Goal: Transaction & Acquisition: Download file/media

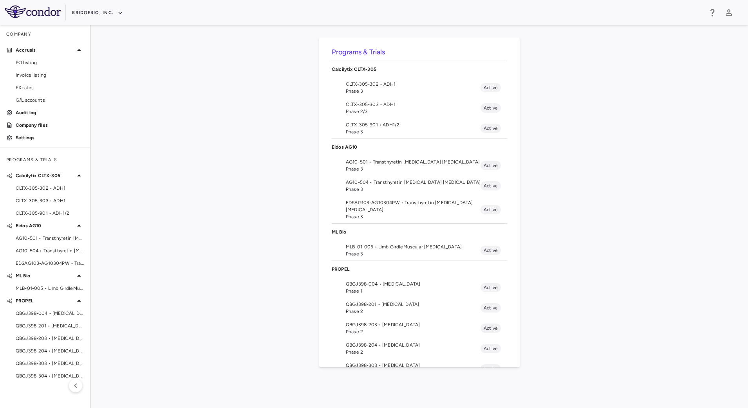
click at [382, 284] on span "QBGJ398-004 • [MEDICAL_DATA]" at bounding box center [413, 284] width 135 height 7
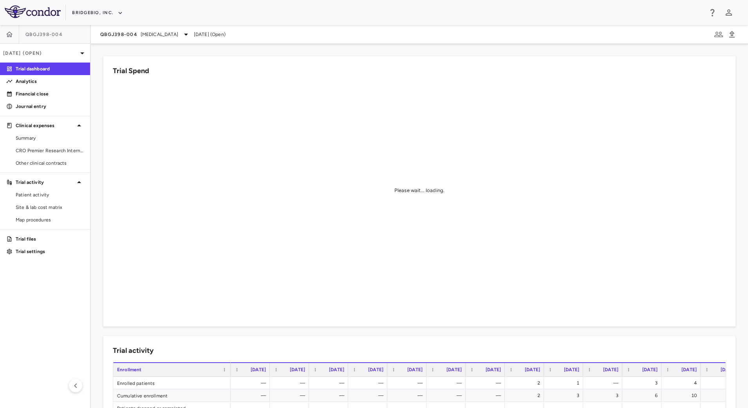
drag, startPoint x: 36, startPoint y: 148, endPoint x: 94, endPoint y: 137, distance: 59.6
click at [36, 148] on span "CRO Premier Research International" at bounding box center [50, 150] width 68 height 7
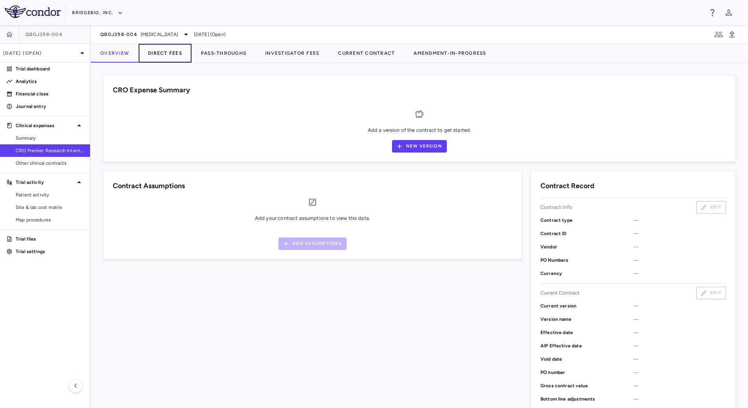
click at [170, 57] on button "Direct Fees" at bounding box center [165, 53] width 53 height 19
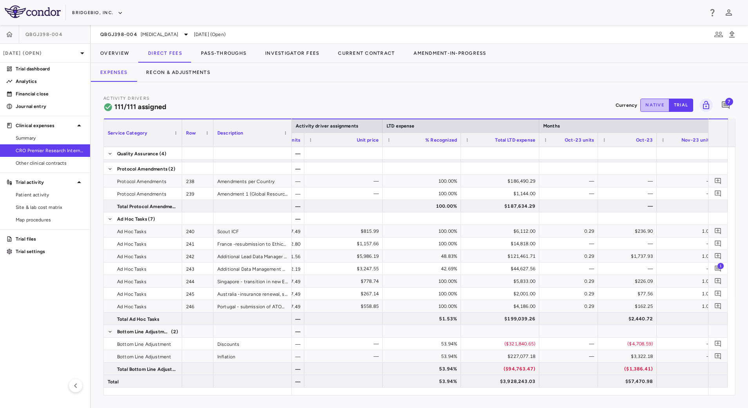
click at [649, 107] on button "native" at bounding box center [654, 105] width 29 height 13
click at [680, 109] on button "trial" at bounding box center [681, 105] width 24 height 13
click at [196, 71] on button "Recon & Adjustments" at bounding box center [178, 72] width 83 height 19
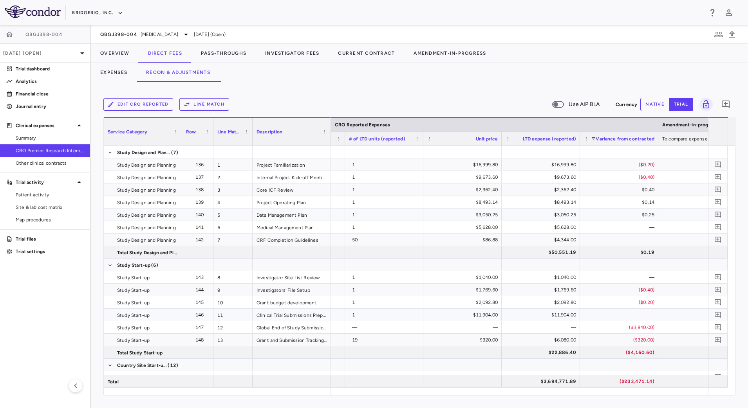
click at [417, 76] on div "Expenses Recon & Adjustments" at bounding box center [419, 72] width 657 height 19
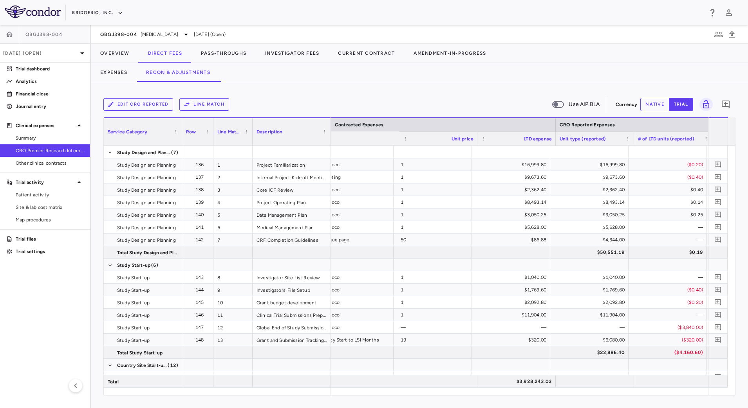
scroll to position [0, 539]
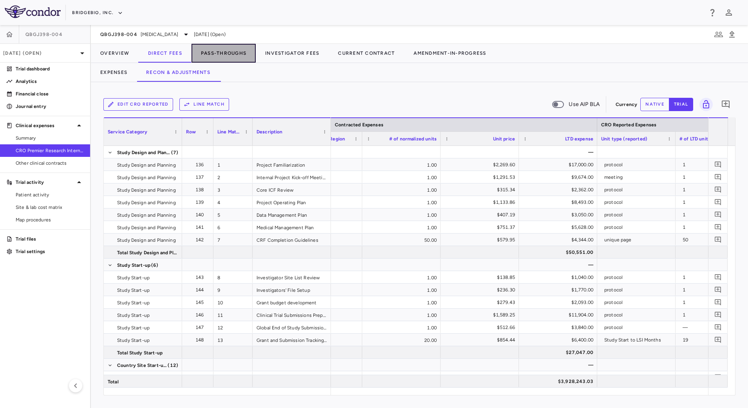
click at [222, 57] on button "Pass-Throughs" at bounding box center [223, 53] width 64 height 19
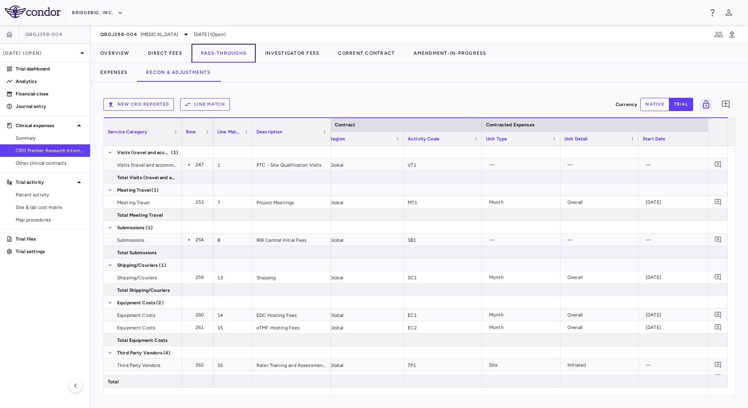
scroll to position [0, 31]
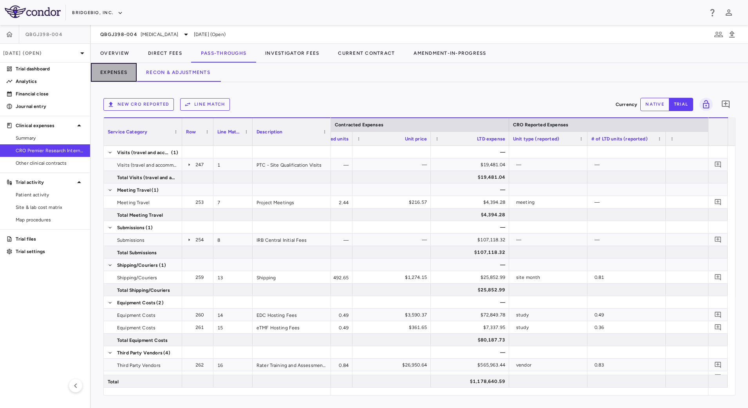
click at [122, 72] on button "Expenses" at bounding box center [114, 72] width 46 height 19
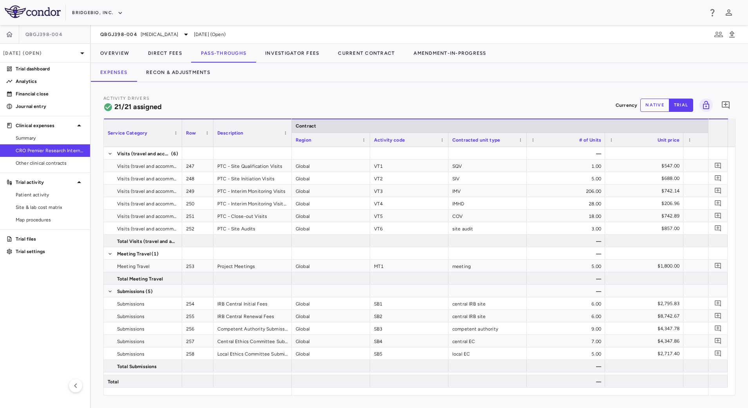
click at [689, 60] on div at bounding box center [622, 53] width 253 height 19
click at [293, 56] on button "Investigator Fees" at bounding box center [292, 53] width 73 height 19
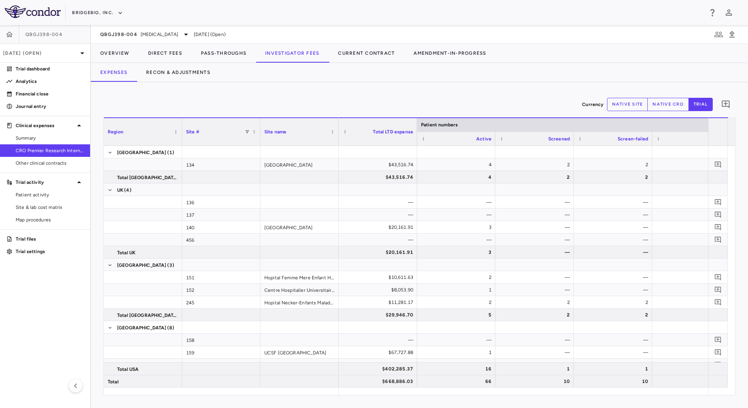
click at [625, 107] on button "native site" at bounding box center [627, 104] width 41 height 13
type button "site"
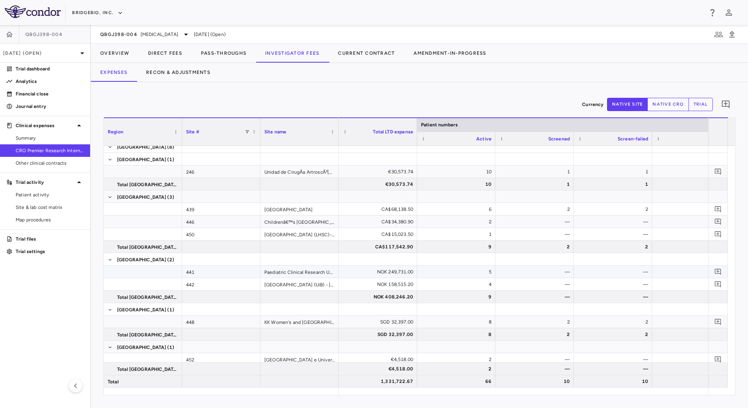
scroll to position [334, 0]
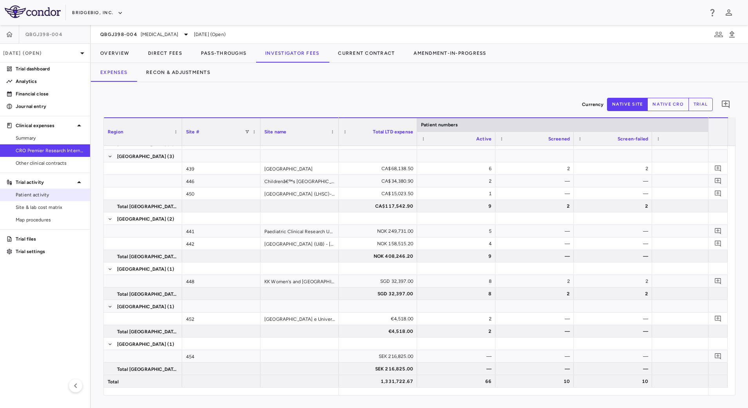
click at [47, 197] on span "Patient activity" at bounding box center [50, 194] width 68 height 7
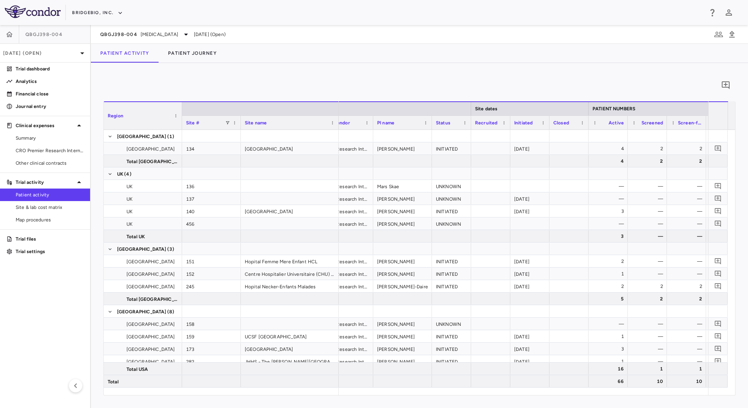
scroll to position [0, 52]
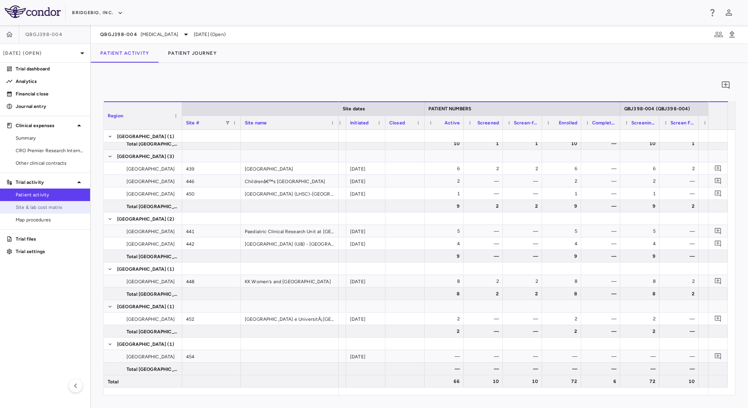
click at [45, 206] on span "Site & lab cost matrix" at bounding box center [50, 207] width 68 height 7
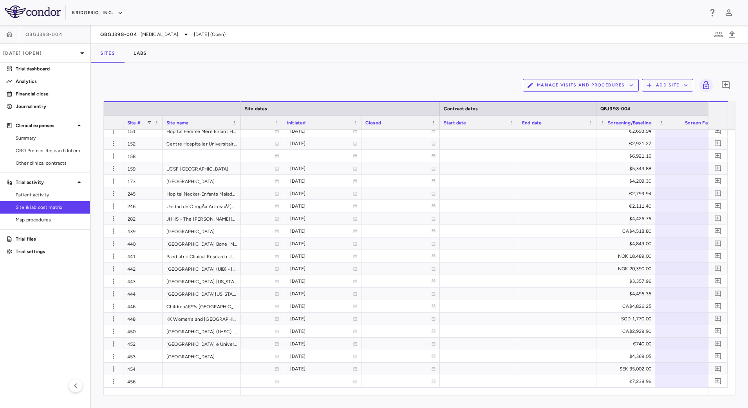
scroll to position [0, 785]
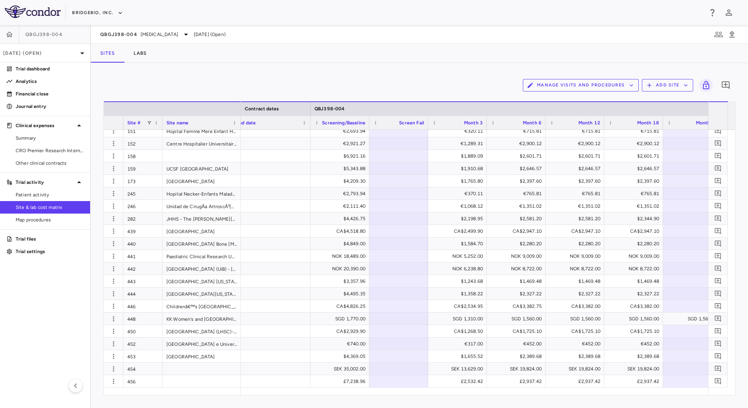
click at [596, 82] on button "Manage Visits and Procedures" at bounding box center [581, 85] width 116 height 13
click at [569, 104] on li "Visit Schedules" at bounding box center [572, 101] width 83 height 12
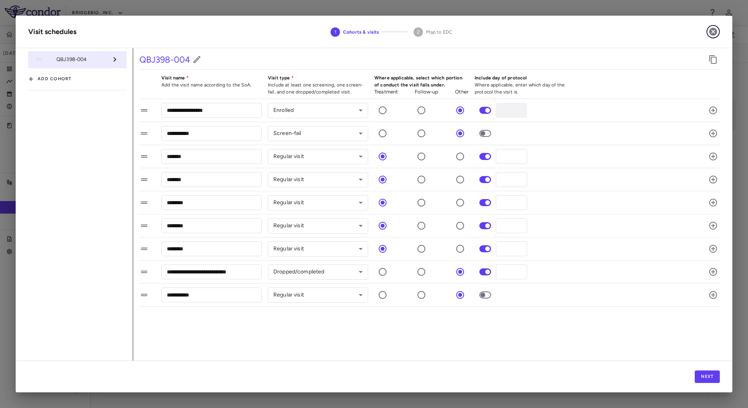
click at [714, 32] on icon "button" at bounding box center [712, 31] width 9 height 9
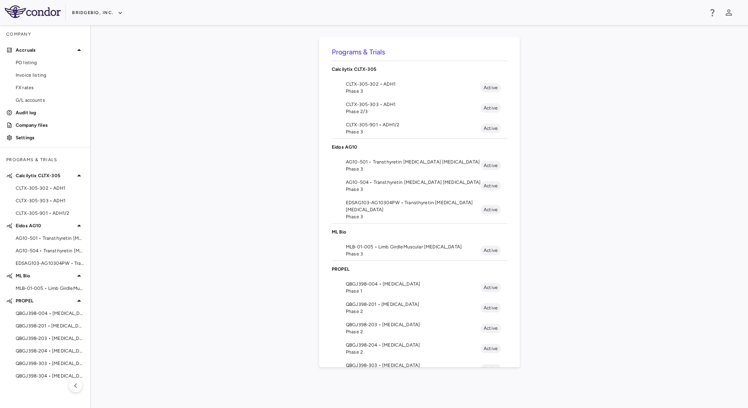
click at [392, 287] on span "QBGJ398-004 • [MEDICAL_DATA]" at bounding box center [413, 284] width 135 height 7
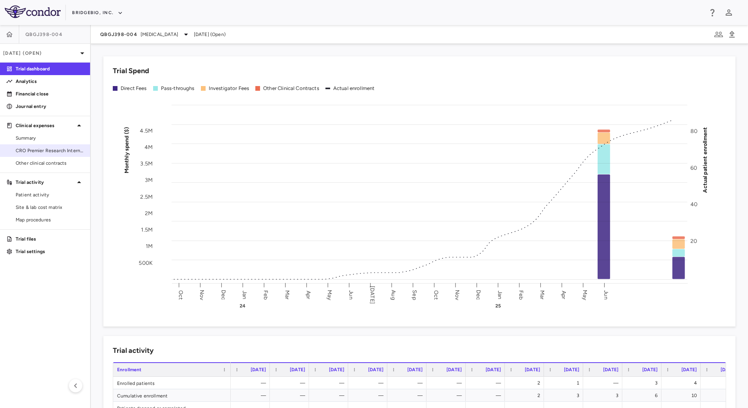
click at [42, 149] on span "CRO Premier Research International" at bounding box center [50, 150] width 68 height 7
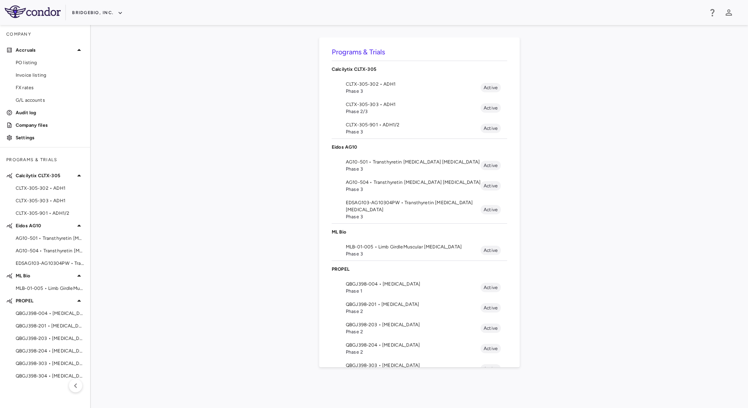
click at [386, 292] on span "Phase 1" at bounding box center [413, 291] width 135 height 7
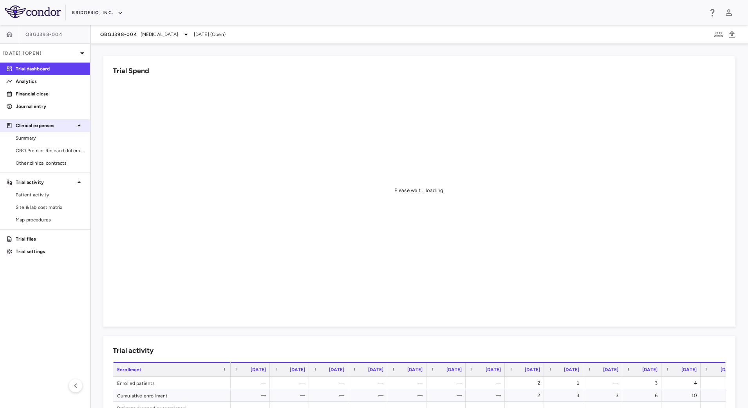
drag, startPoint x: 37, startPoint y: 146, endPoint x: 83, endPoint y: 121, distance: 52.2
click at [38, 146] on link "CRO Premier Research International" at bounding box center [45, 151] width 90 height 12
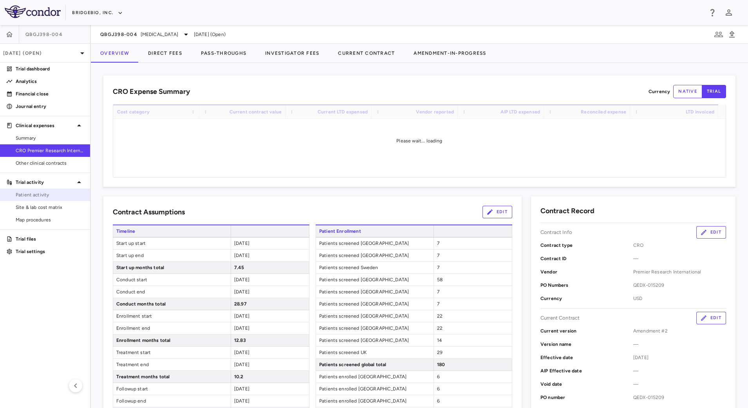
click at [29, 199] on link "Patient activity" at bounding box center [45, 195] width 90 height 12
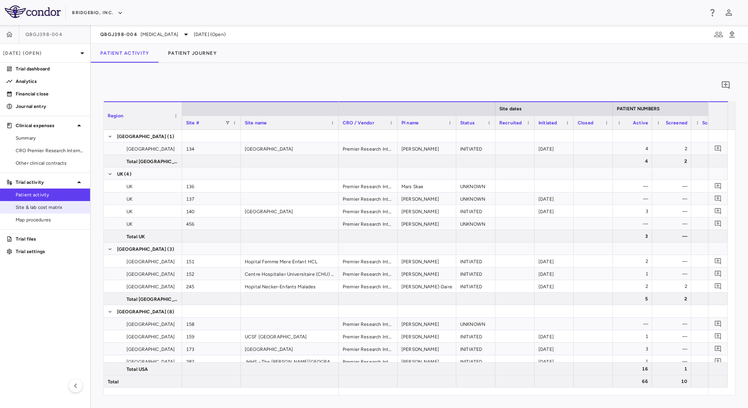
click at [64, 207] on span "Site & lab cost matrix" at bounding box center [50, 207] width 68 height 7
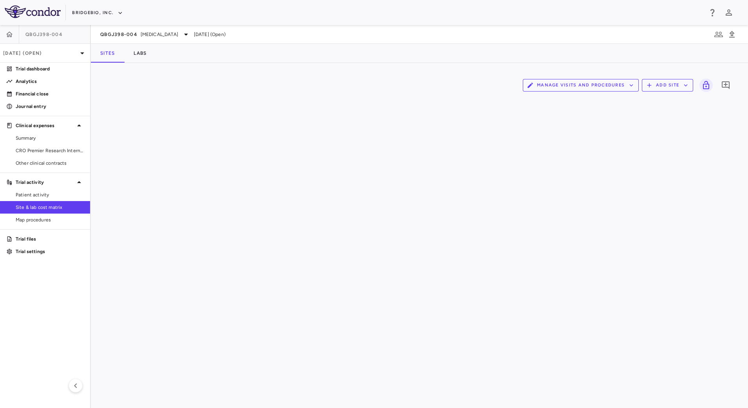
click at [617, 85] on button "Manage Visits and Procedures" at bounding box center [581, 85] width 116 height 13
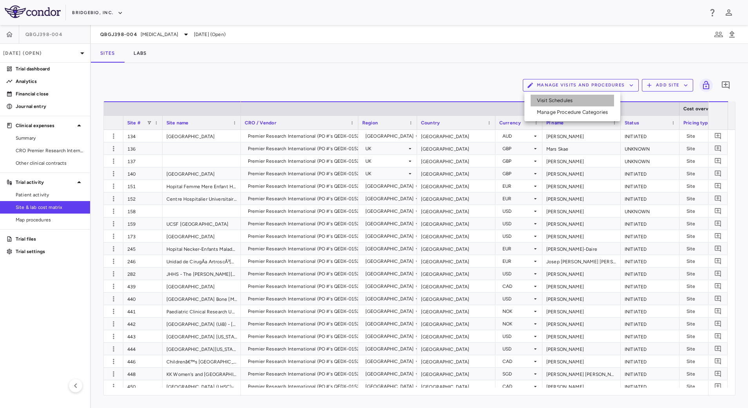
click at [567, 102] on li "Visit Schedules" at bounding box center [572, 101] width 83 height 12
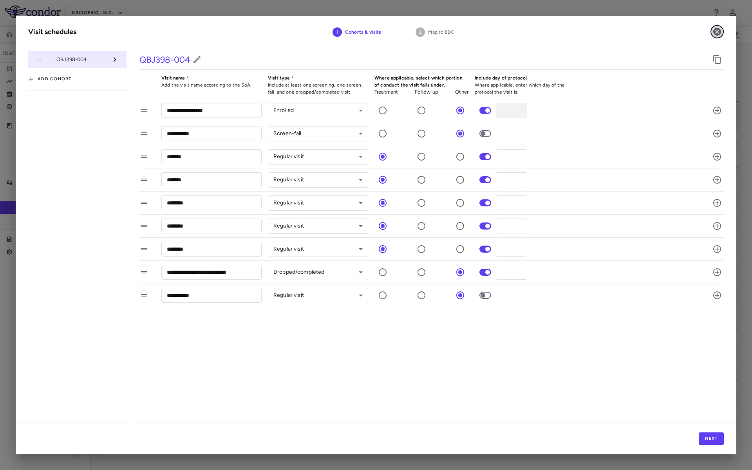
click at [716, 28] on icon "button" at bounding box center [717, 32] width 8 height 8
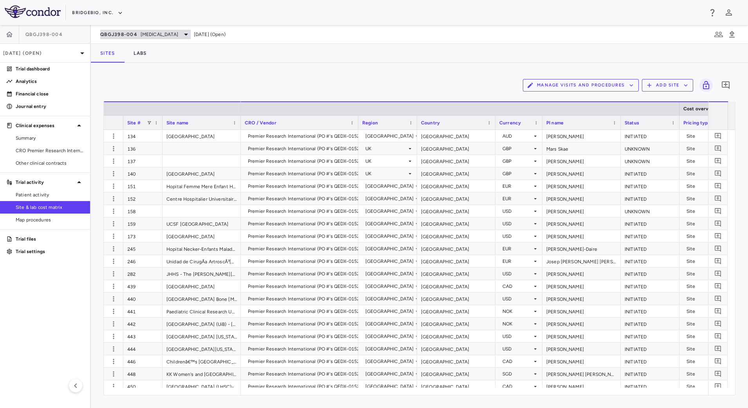
click at [178, 33] on span "[MEDICAL_DATA]" at bounding box center [160, 34] width 38 height 7
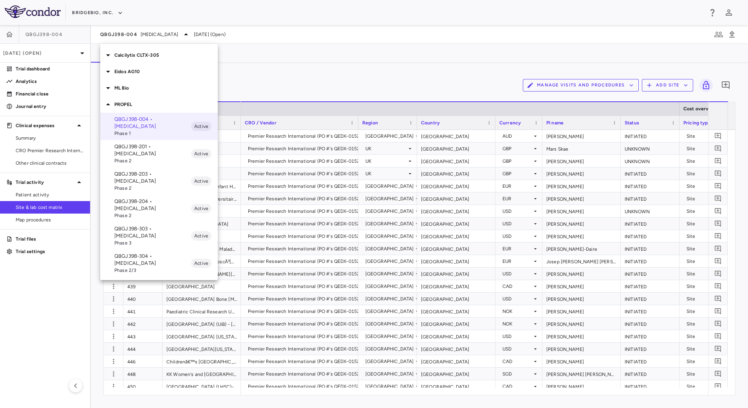
click at [154, 226] on p "QBGJ398-303 • [MEDICAL_DATA]" at bounding box center [152, 233] width 77 height 14
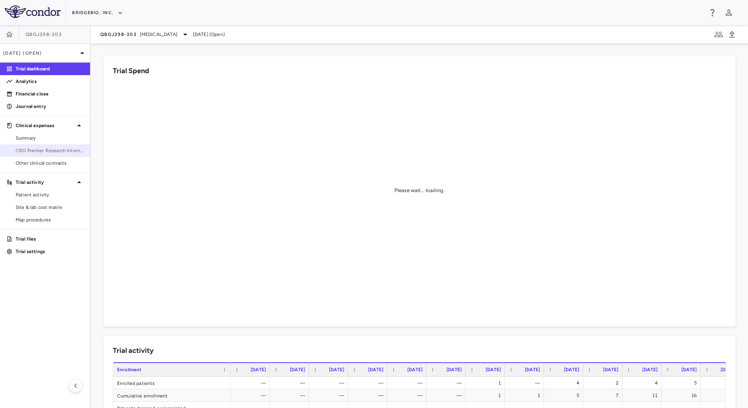
click at [47, 153] on span "CRO Premier Research International LLC" at bounding box center [50, 150] width 68 height 7
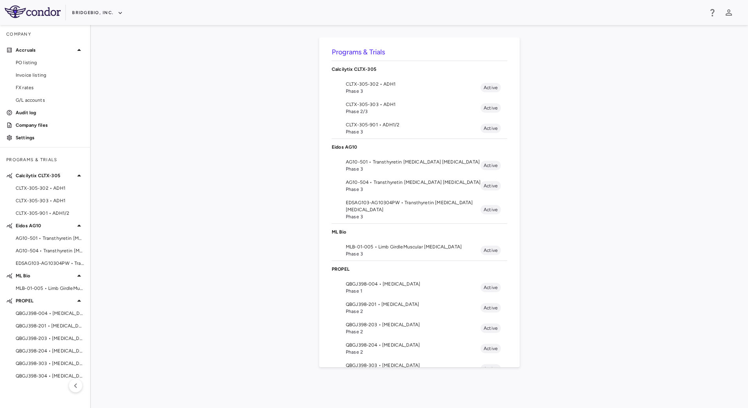
click at [381, 285] on span "QBGJ398-004 • [MEDICAL_DATA]" at bounding box center [413, 284] width 135 height 7
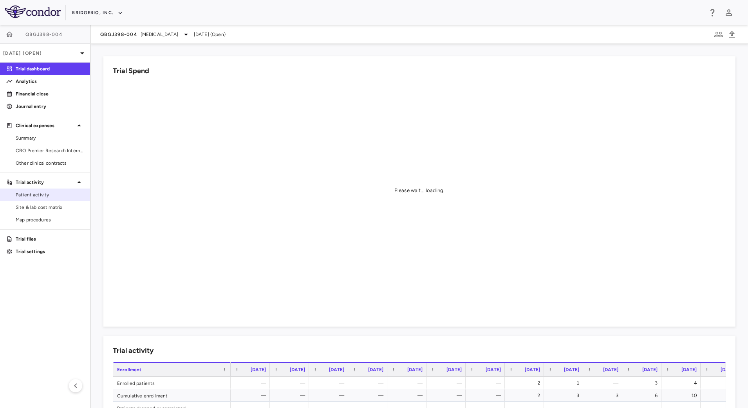
click at [53, 199] on link "Patient activity" at bounding box center [45, 195] width 90 height 12
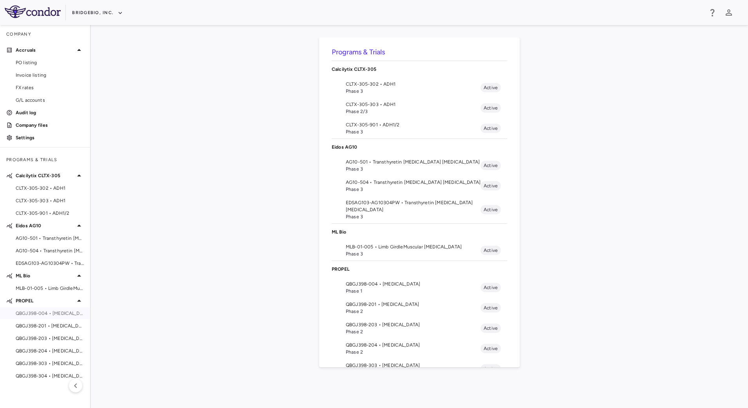
drag, startPoint x: 53, startPoint y: 314, endPoint x: 60, endPoint y: 314, distance: 6.7
click at [53, 314] on span "QBGJ398-004 • [MEDICAL_DATA]" at bounding box center [50, 313] width 68 height 7
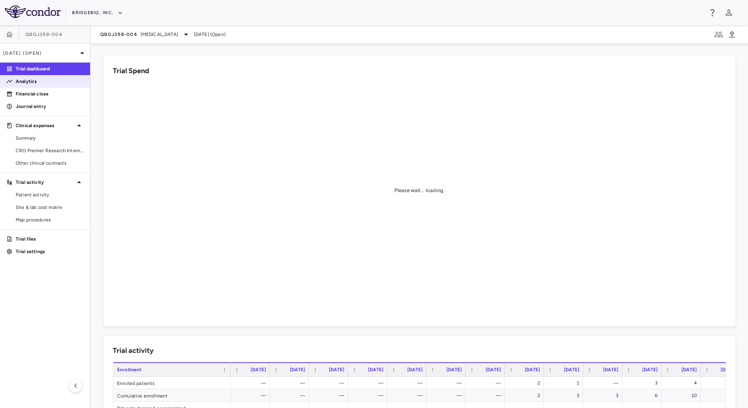
click at [52, 83] on p "Analytics" at bounding box center [50, 81] width 68 height 7
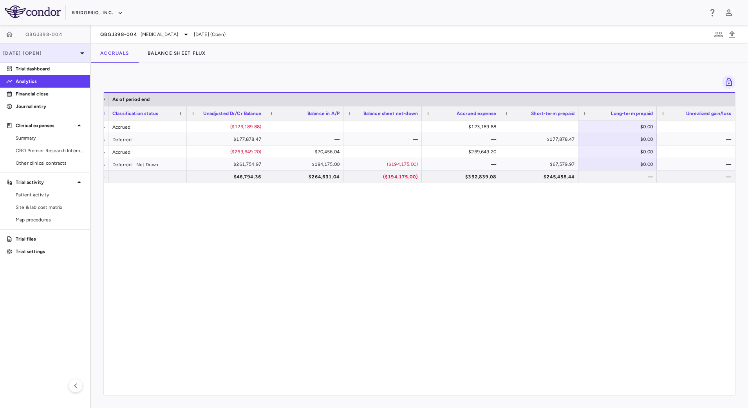
click at [71, 52] on p "[DATE] (Open)" at bounding box center [40, 53] width 74 height 7
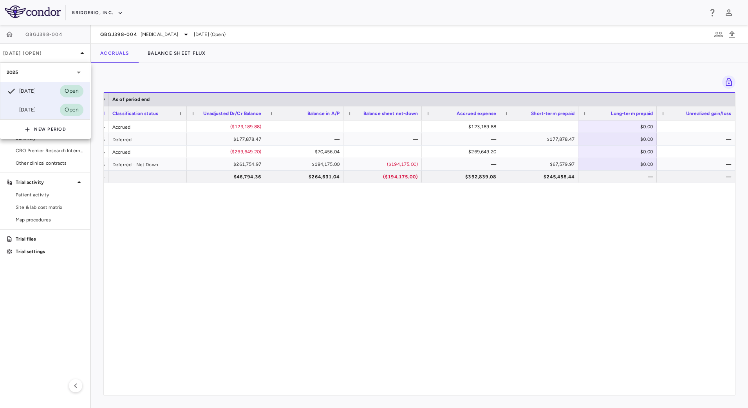
click at [20, 108] on div "[DATE]" at bounding box center [21, 109] width 29 height 9
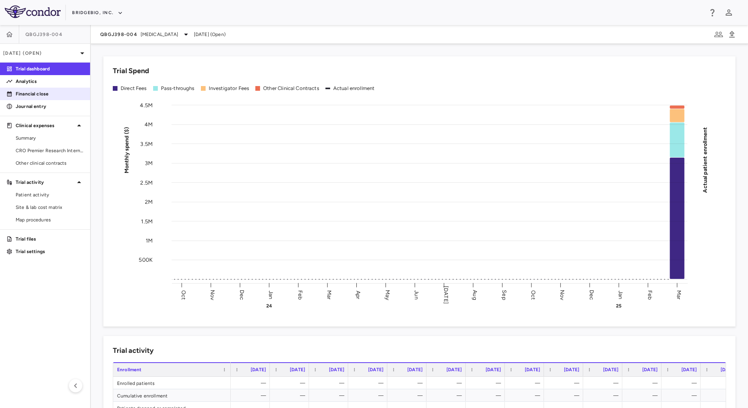
drag, startPoint x: 33, startPoint y: 82, endPoint x: 78, endPoint y: 98, distance: 47.7
click at [33, 82] on p "Analytics" at bounding box center [50, 81] width 68 height 7
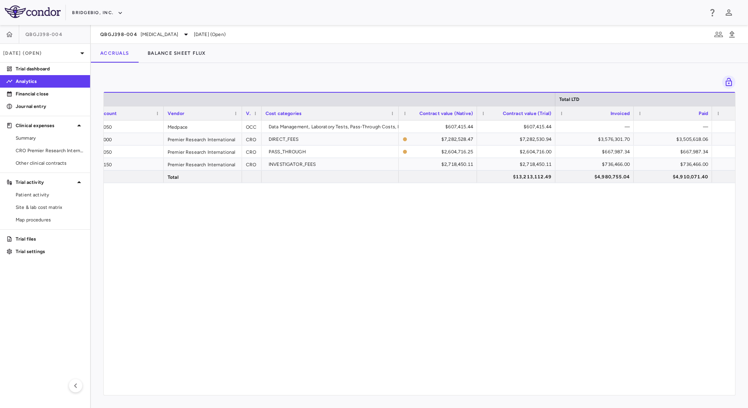
scroll to position [0, 140]
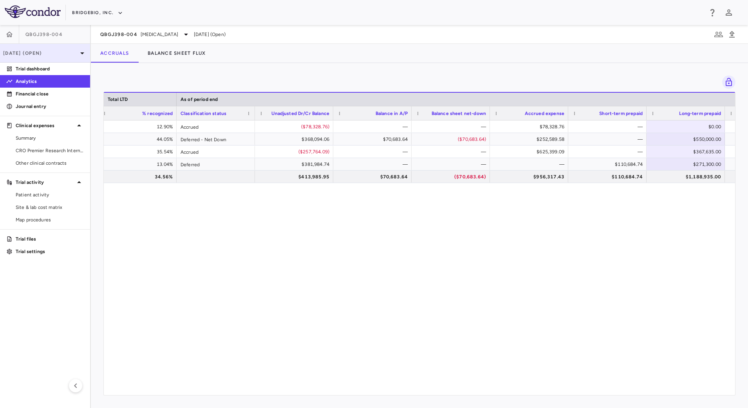
click at [46, 54] on p "[DATE] (Open)" at bounding box center [40, 53] width 74 height 7
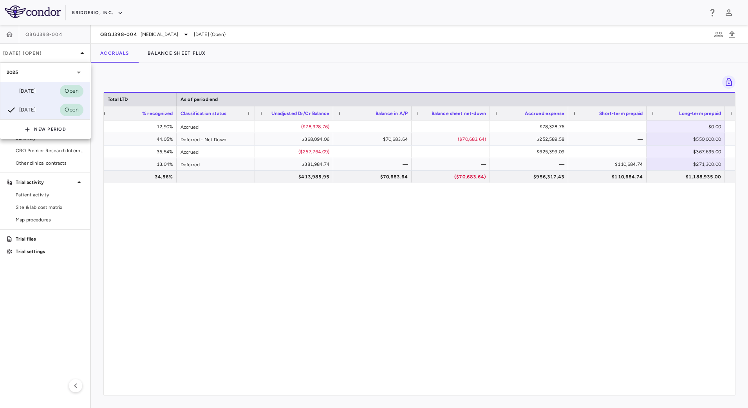
click at [32, 90] on div "[DATE]" at bounding box center [21, 91] width 29 height 9
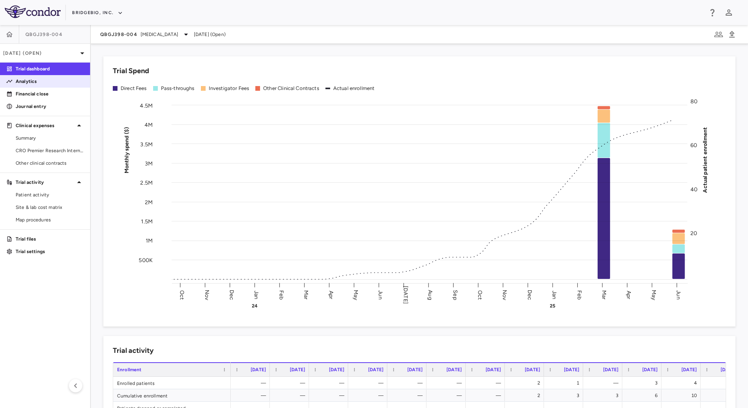
click at [32, 83] on p "Analytics" at bounding box center [50, 81] width 68 height 7
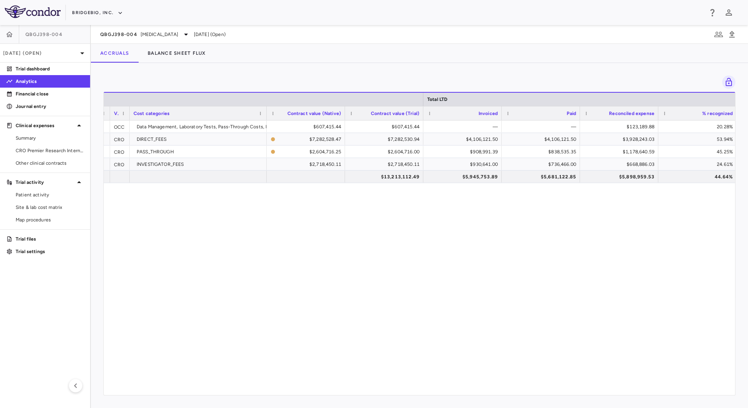
scroll to position [0, 391]
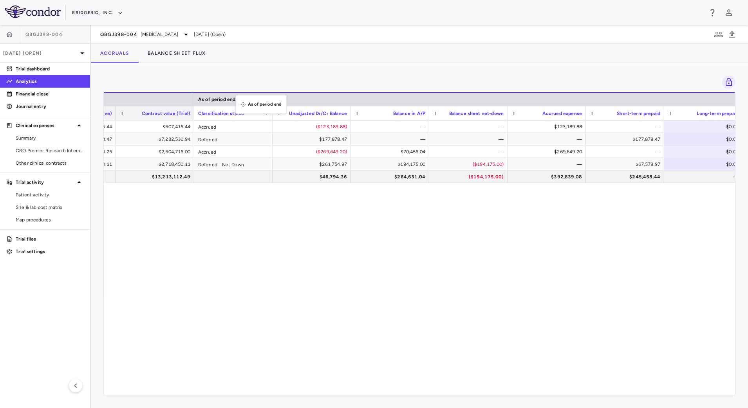
drag, startPoint x: 582, startPoint y: 101, endPoint x: 240, endPoint y: 100, distance: 342.6
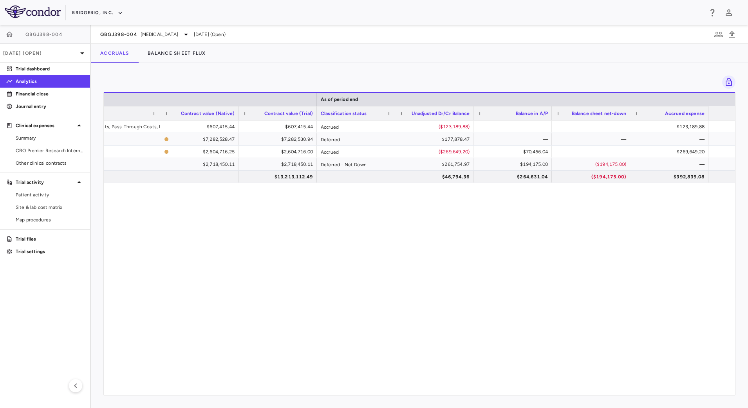
scroll to position [0, 78]
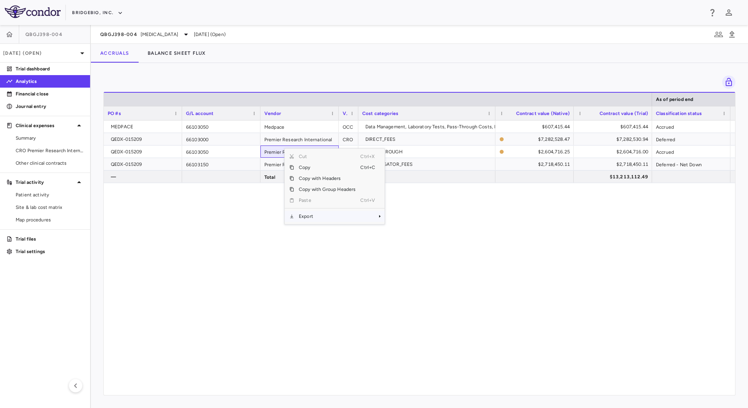
click at [325, 216] on span "Export" at bounding box center [327, 216] width 66 height 11
click at [403, 219] on span "CSV Export" at bounding box center [410, 219] width 37 height 11
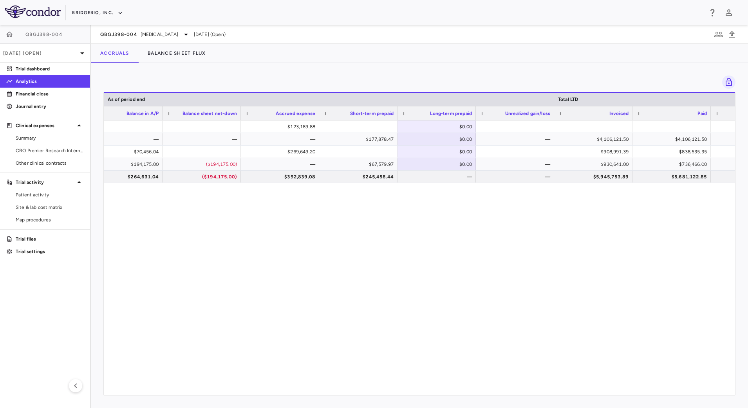
scroll to position [0, 596]
